Goal: Task Accomplishment & Management: Manage account settings

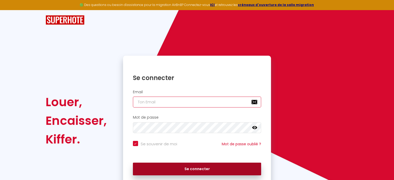
type input "[EMAIL_ADDRESS][DOMAIN_NAME]"
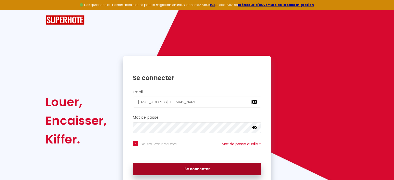
click at [209, 167] on button "Se connecter" at bounding box center [197, 169] width 128 height 13
checkbox input "true"
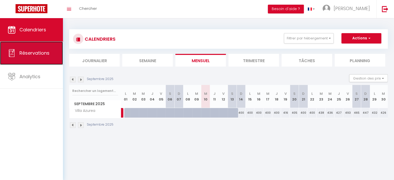
click at [31, 62] on link "Réservations" at bounding box center [31, 52] width 63 height 23
select select "not_cancelled"
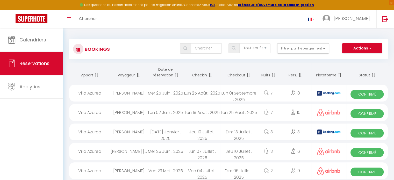
click at [162, 75] on th "Date de réservation" at bounding box center [165, 72] width 36 height 19
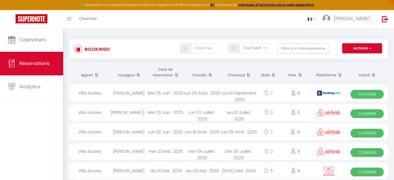
click at [162, 75] on th "Date de réservation" at bounding box center [165, 72] width 36 height 19
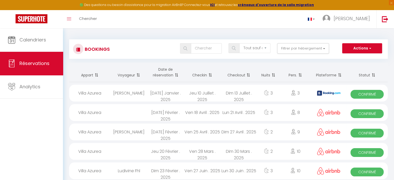
click at [162, 75] on th "Date de réservation" at bounding box center [165, 72] width 36 height 19
